Goal: Transaction & Acquisition: Subscribe to service/newsletter

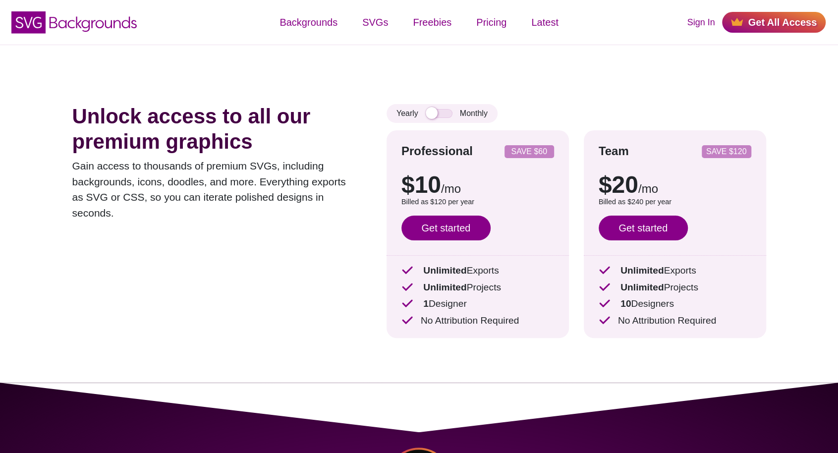
click at [463, 199] on p "Billed as $120 per year" at bounding box center [477, 202] width 153 height 11
drag, startPoint x: 0, startPoint y: 0, endPoint x: 438, endPoint y: 196, distance: 479.6
click at [438, 196] on div "$10 /mo $15 /mo Billed as $120 per year Save $60 with annual billing Get starte…" at bounding box center [477, 203] width 153 height 90
click at [353, 223] on div "Unlock access to all our premium graphics Gain access to thousands of premium S…" at bounding box center [214, 228] width 284 height 249
click at [432, 114] on input "checkbox" at bounding box center [439, 113] width 27 height 9
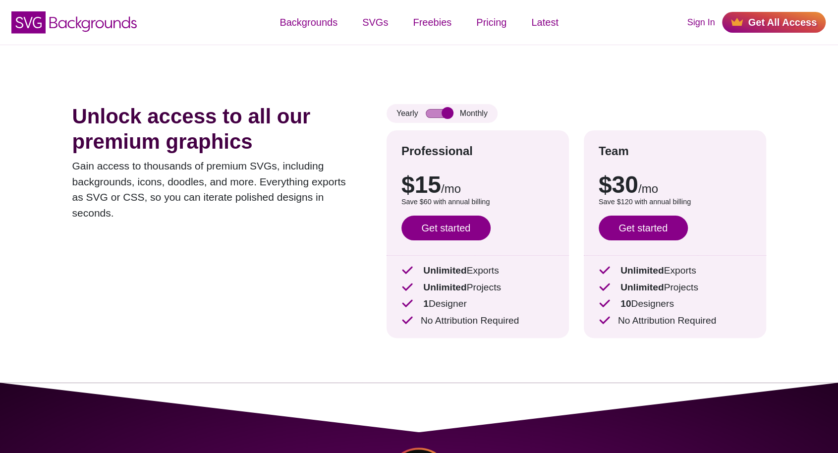
click at [479, 167] on div "$10 /mo $15 /mo Billed as $120 per year Save $60 with annual billing Get starte…" at bounding box center [477, 203] width 153 height 90
click at [435, 115] on input "checkbox" at bounding box center [439, 113] width 27 height 9
checkbox input "false"
click at [362, 266] on div "Unlock access to all our premium graphics Gain access to thousands of premium S…" at bounding box center [419, 214] width 753 height 338
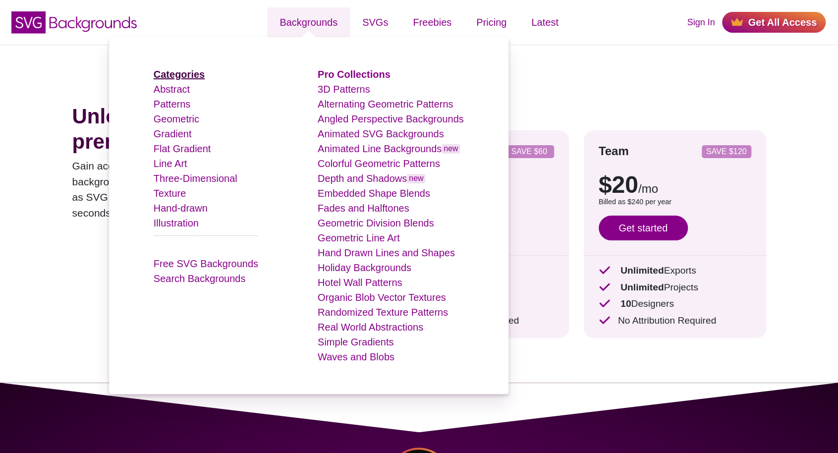
click at [191, 74] on strong "Categories" at bounding box center [179, 74] width 51 height 11
